Goal: Navigation & Orientation: Find specific page/section

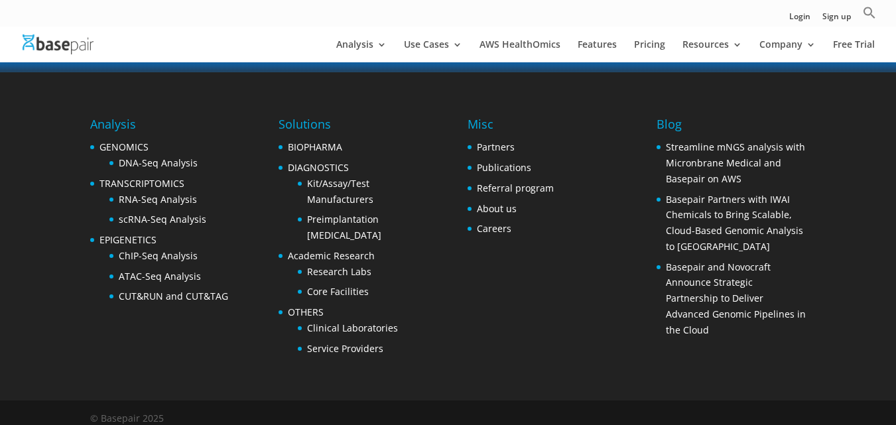
scroll to position [2694, 0]
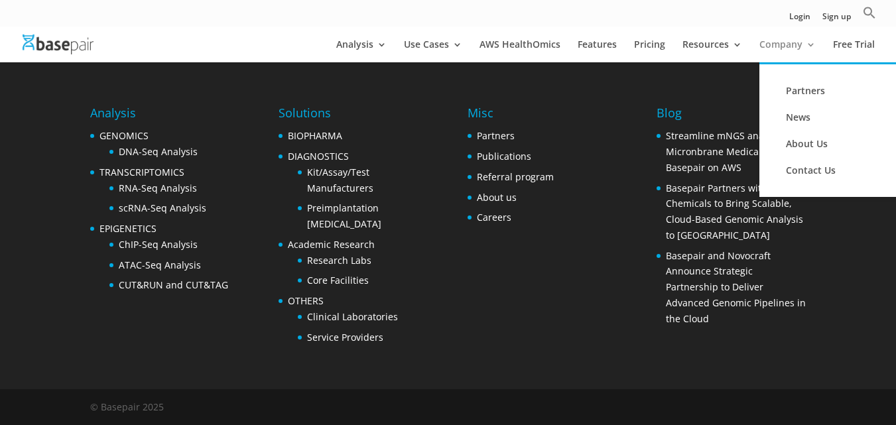
click at [796, 42] on link "Company" at bounding box center [788, 51] width 56 height 23
click at [826, 166] on link "Contact Us" at bounding box center [839, 170] width 133 height 27
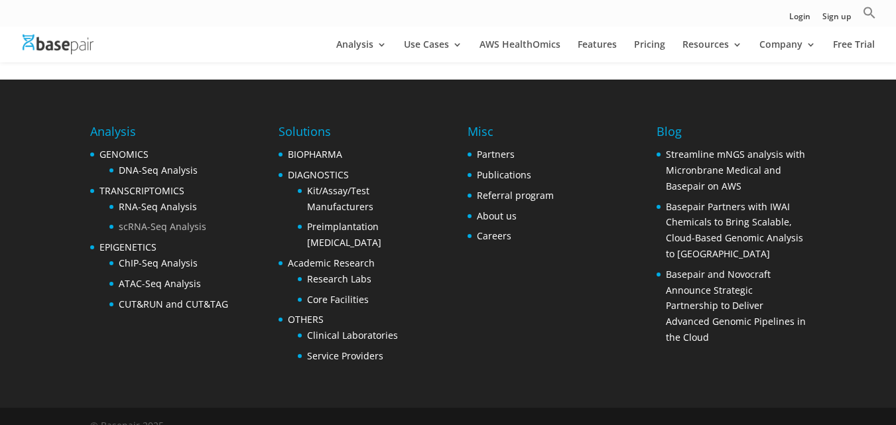
scroll to position [676, 0]
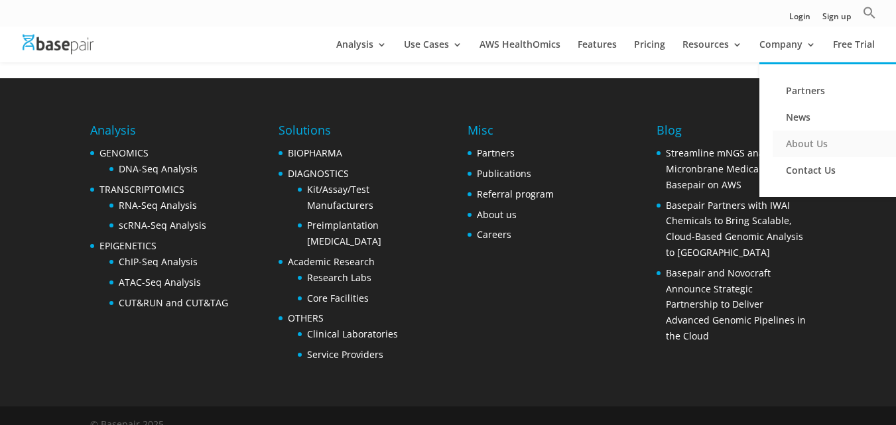
click at [802, 140] on link "About Us" at bounding box center [839, 144] width 133 height 27
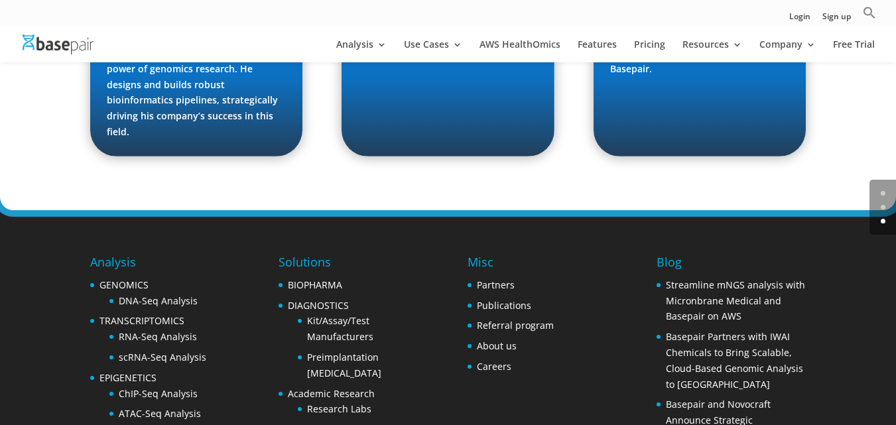
scroll to position [2178, 0]
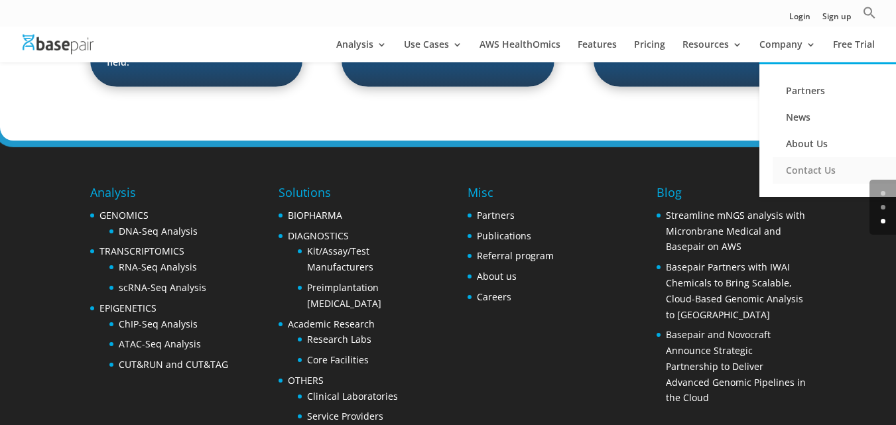
click at [811, 165] on link "Contact Us" at bounding box center [839, 170] width 133 height 27
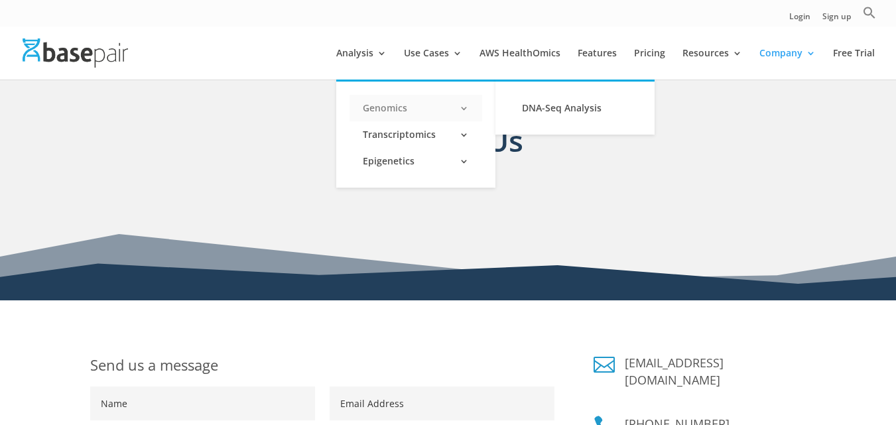
click at [387, 102] on link "Genomics" at bounding box center [416, 108] width 133 height 27
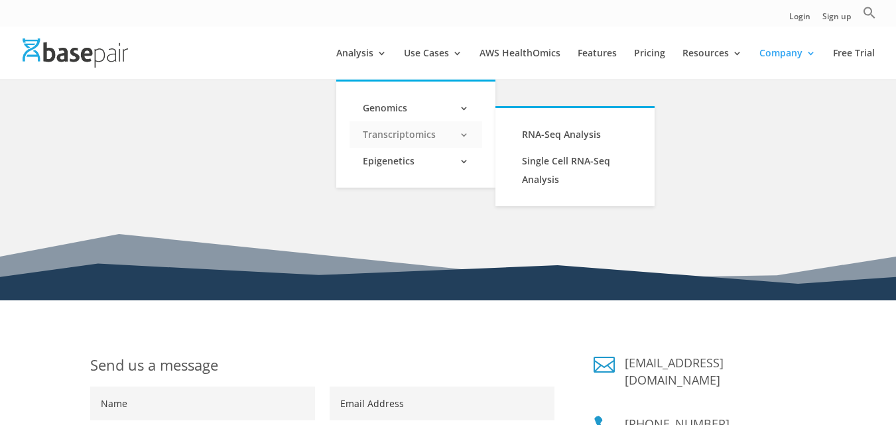
click at [371, 130] on link "Transcriptomics" at bounding box center [416, 134] width 133 height 27
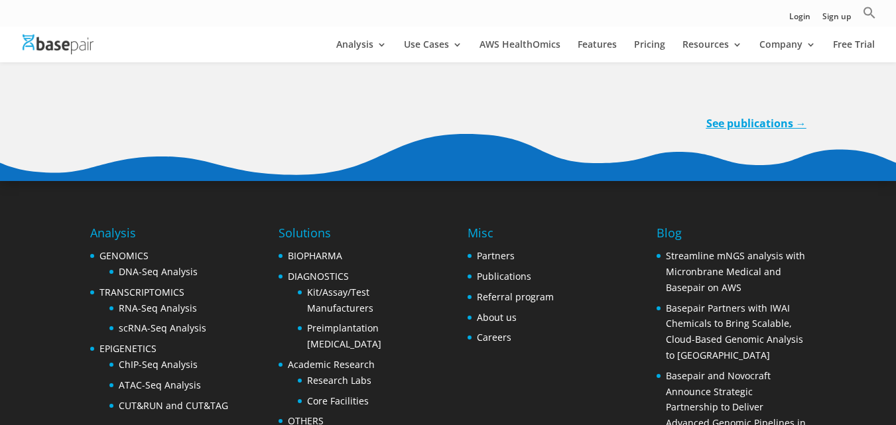
scroll to position [4423, 0]
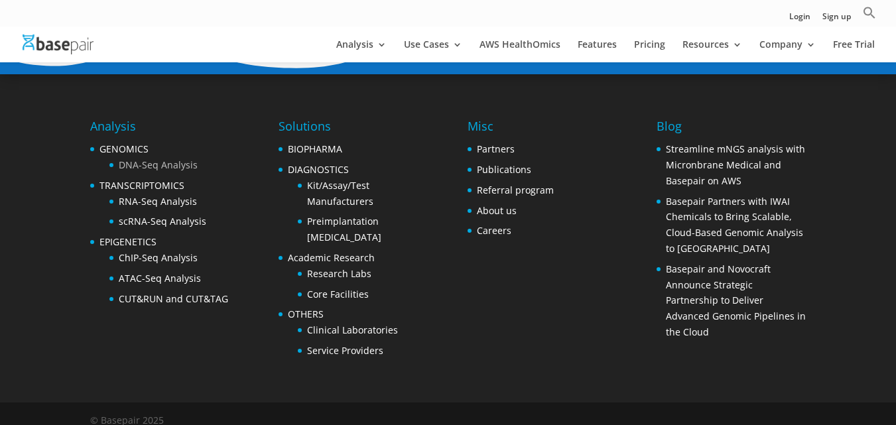
click at [155, 159] on link "DNA-Seq Analysis" at bounding box center [158, 165] width 79 height 13
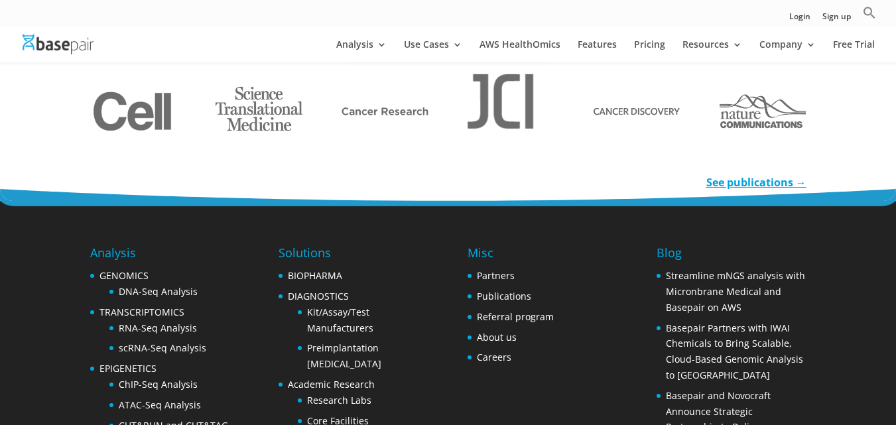
scroll to position [2198, 0]
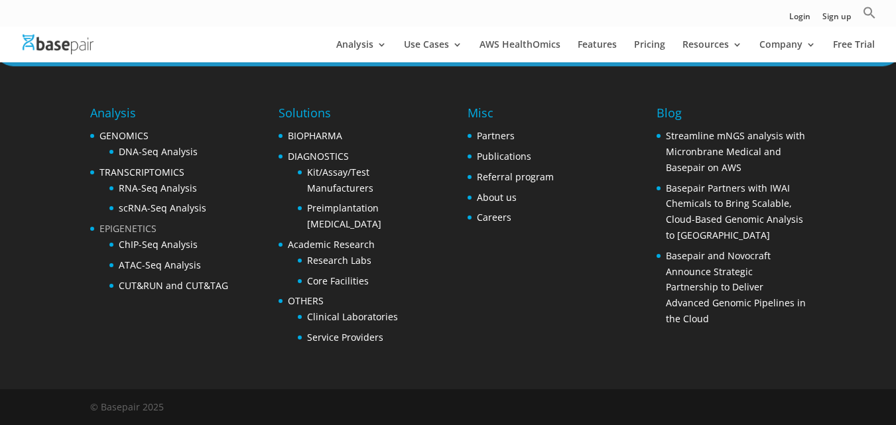
click at [149, 226] on link "EPIGENETICS" at bounding box center [128, 228] width 57 height 13
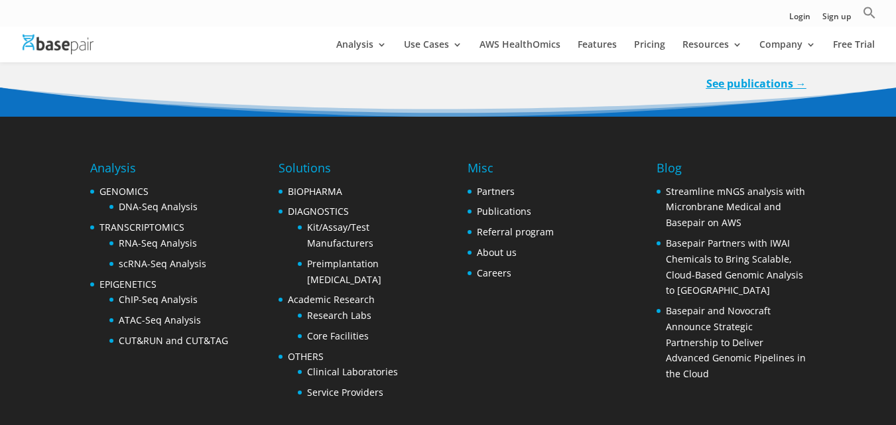
scroll to position [2892, 0]
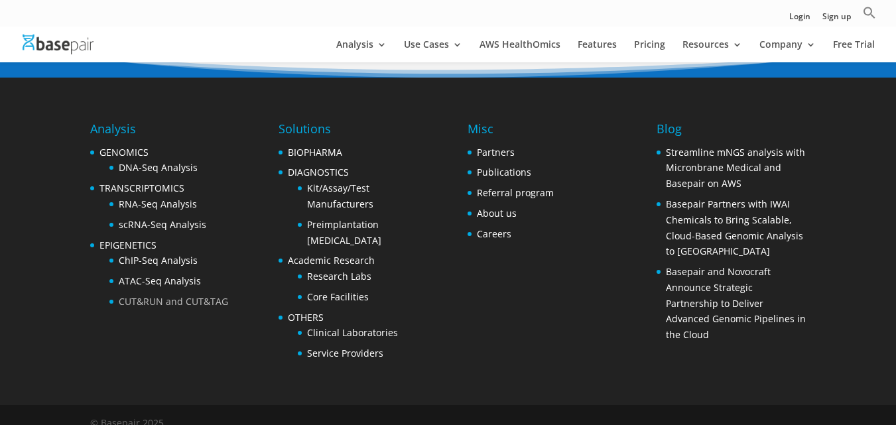
click at [151, 295] on link "CUT&RUN and CUT&TAG" at bounding box center [173, 301] width 109 height 13
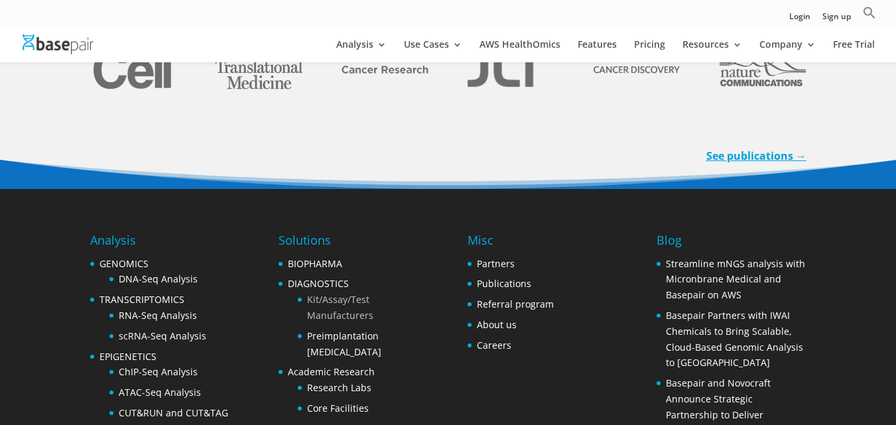
scroll to position [2898, 0]
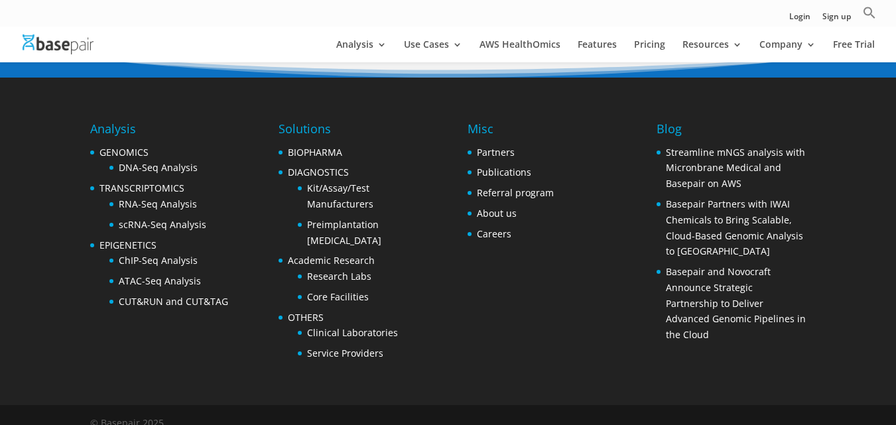
click at [494, 206] on li "About us" at bounding box center [511, 214] width 86 height 16
click at [494, 207] on link "About us" at bounding box center [497, 213] width 40 height 13
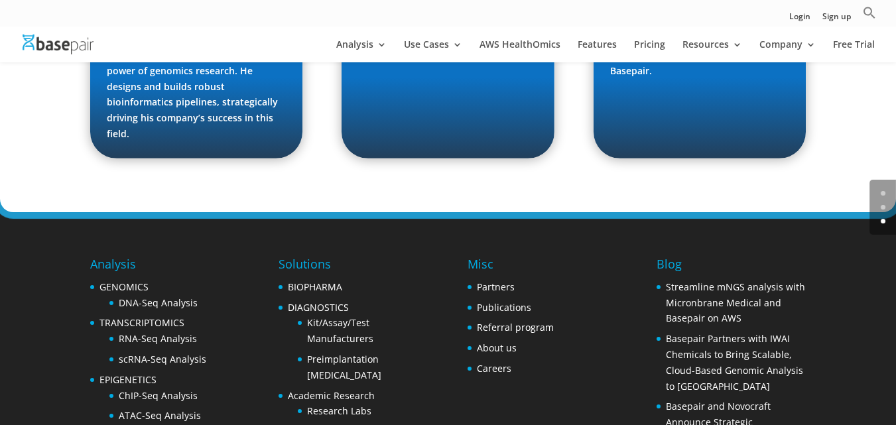
scroll to position [2183, 0]
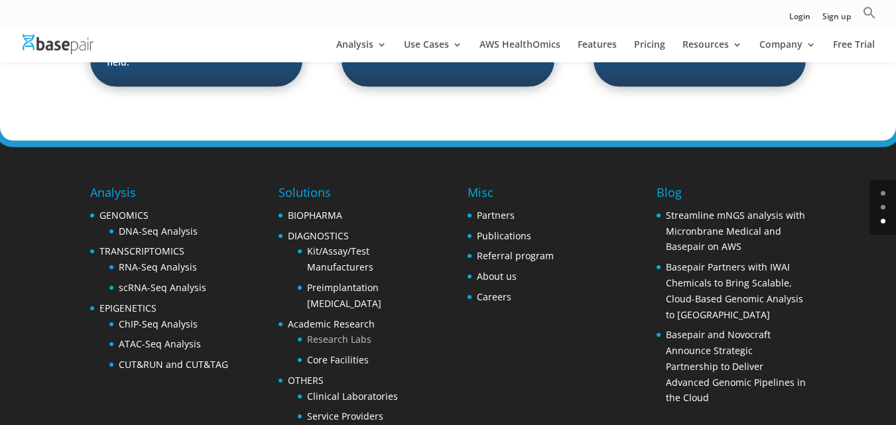
click at [346, 333] on link "Research Labs" at bounding box center [339, 339] width 64 height 13
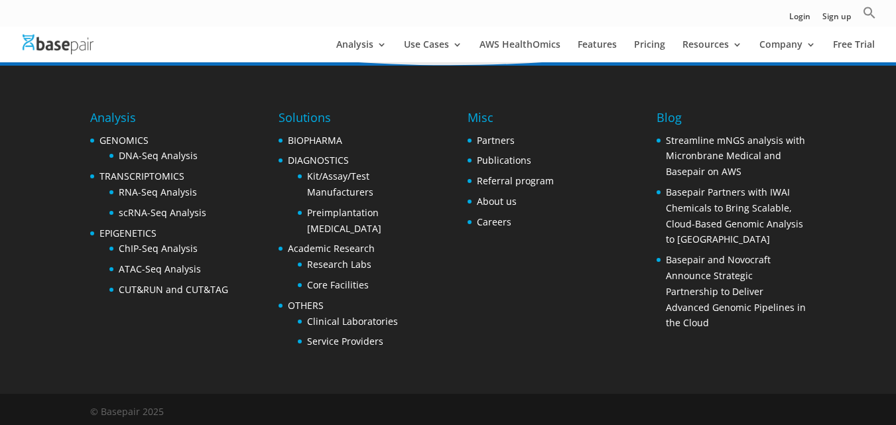
scroll to position [2538, 0]
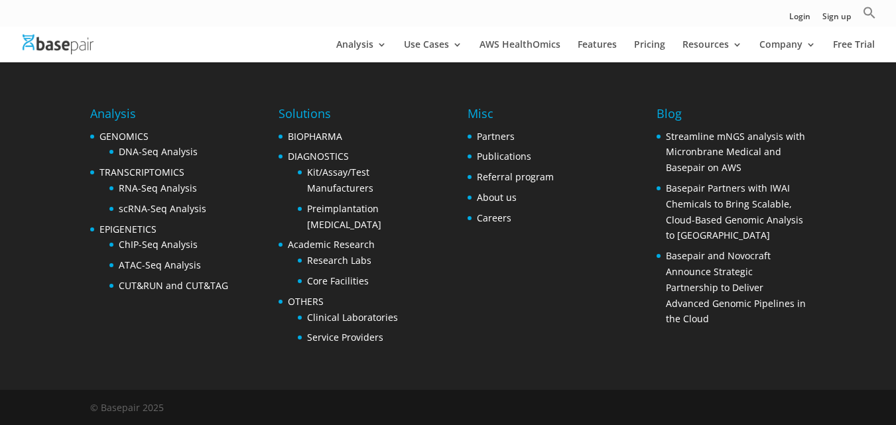
click at [188, 275] on ul "ChIP-Seq Analysis ATAC-Seq Analysis CUT&RUN and CUT&TAG" at bounding box center [164, 265] width 129 height 56
click at [485, 133] on link "Partners" at bounding box center [496, 136] width 38 height 13
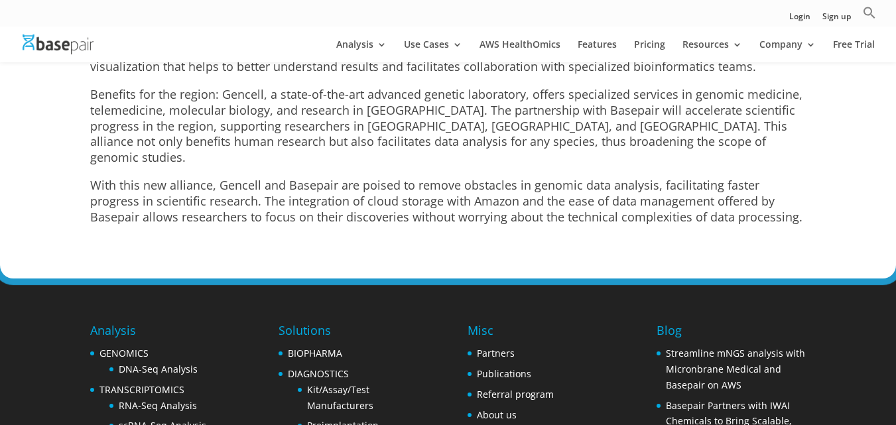
scroll to position [5973, 0]
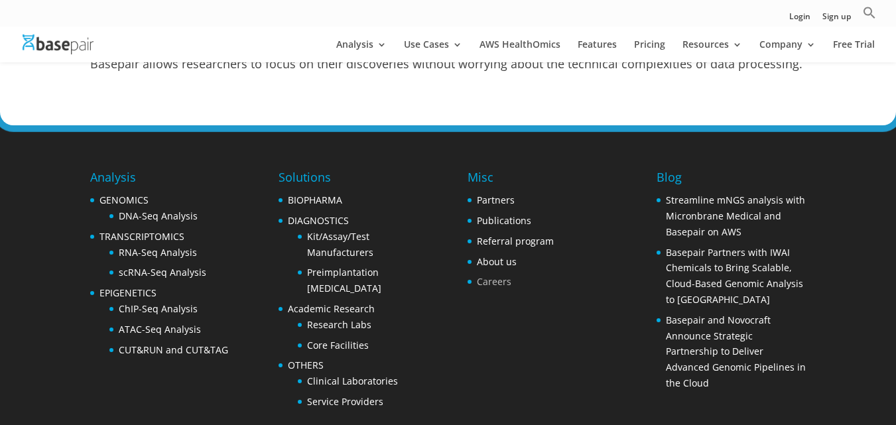
click at [494, 275] on link "Careers" at bounding box center [494, 281] width 35 height 13
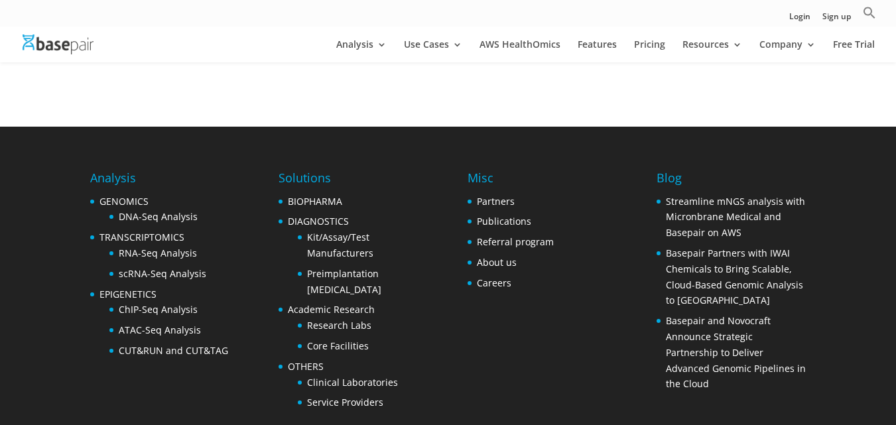
scroll to position [596, 0]
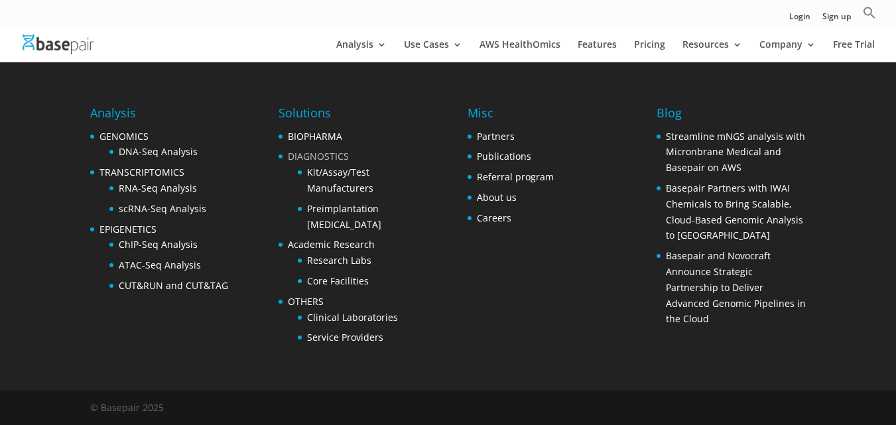
click at [320, 157] on link "DIAGNOSTICS" at bounding box center [318, 156] width 61 height 13
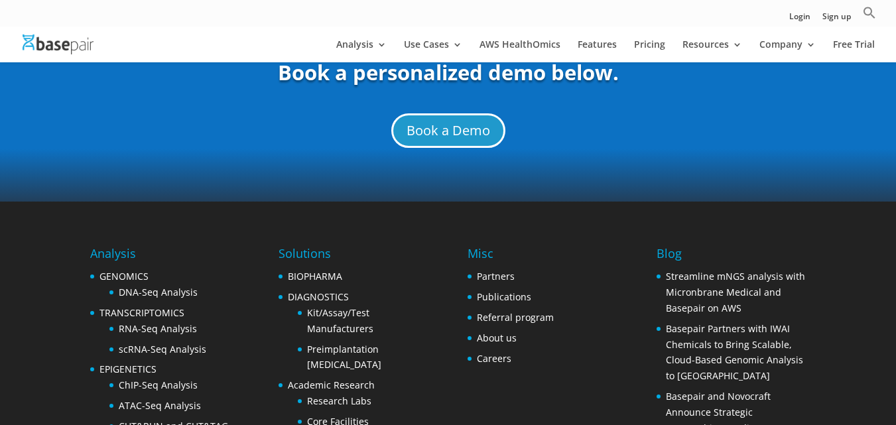
scroll to position [5109, 0]
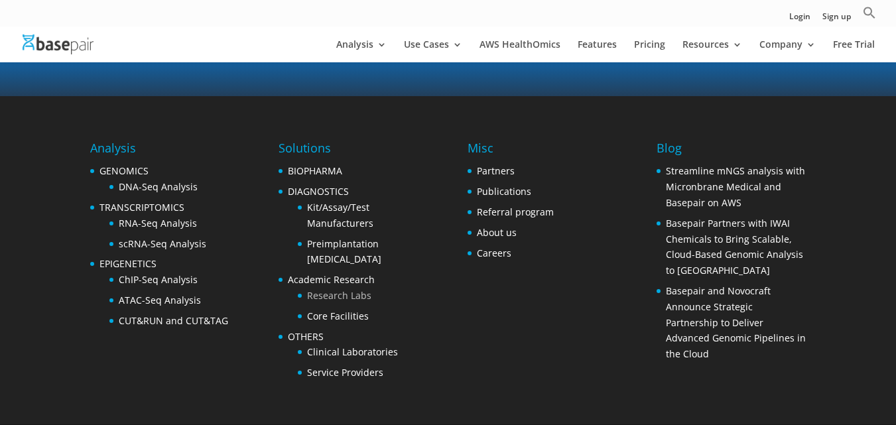
click at [328, 289] on link "Research Labs" at bounding box center [339, 295] width 64 height 13
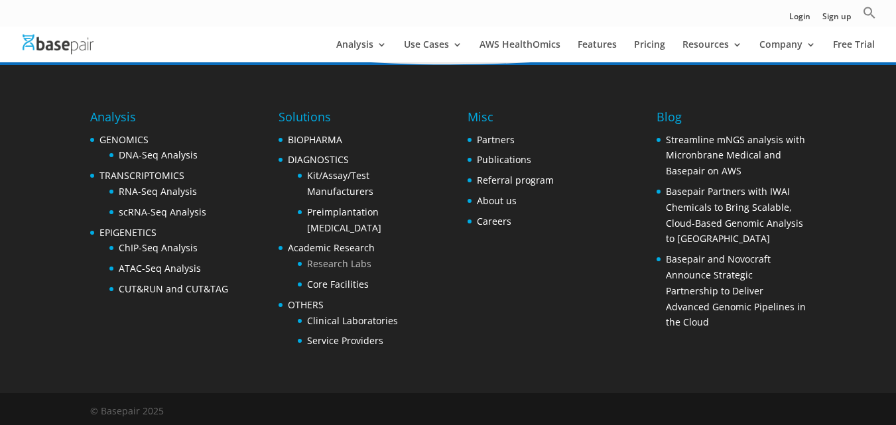
scroll to position [2538, 0]
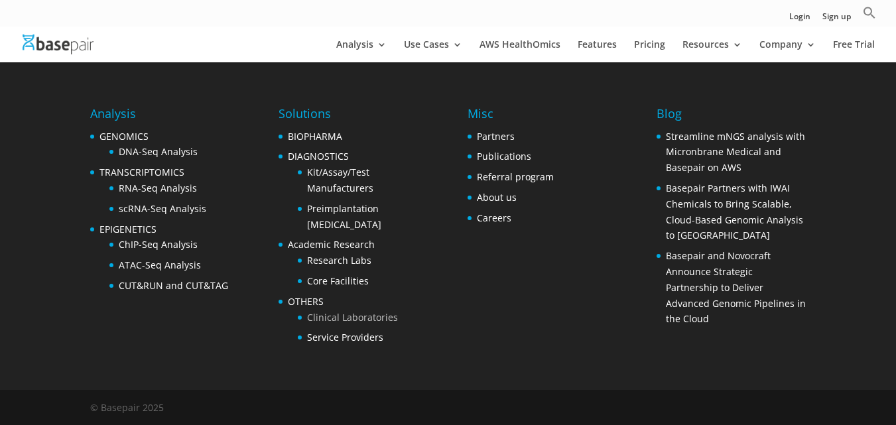
click at [364, 313] on link "Clinical Laboratories" at bounding box center [352, 317] width 91 height 13
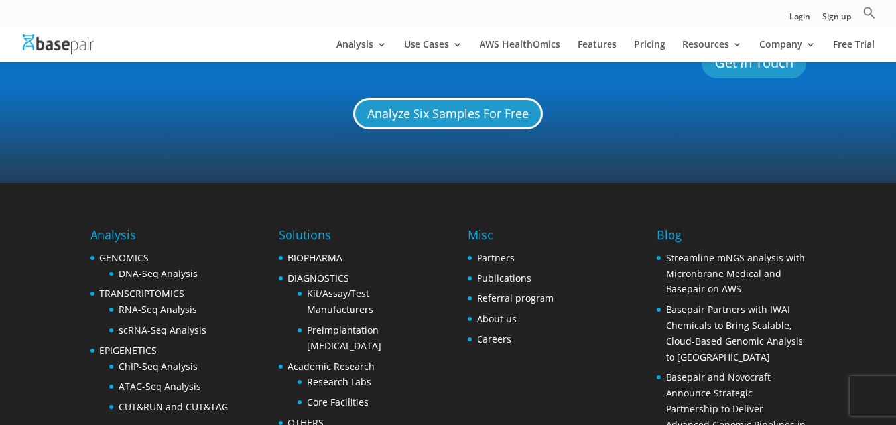
scroll to position [1449, 0]
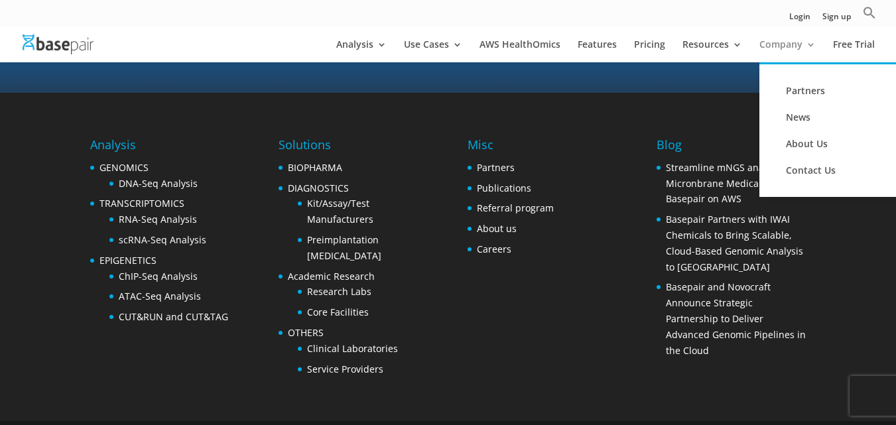
click at [782, 57] on link "Company" at bounding box center [788, 51] width 56 height 23
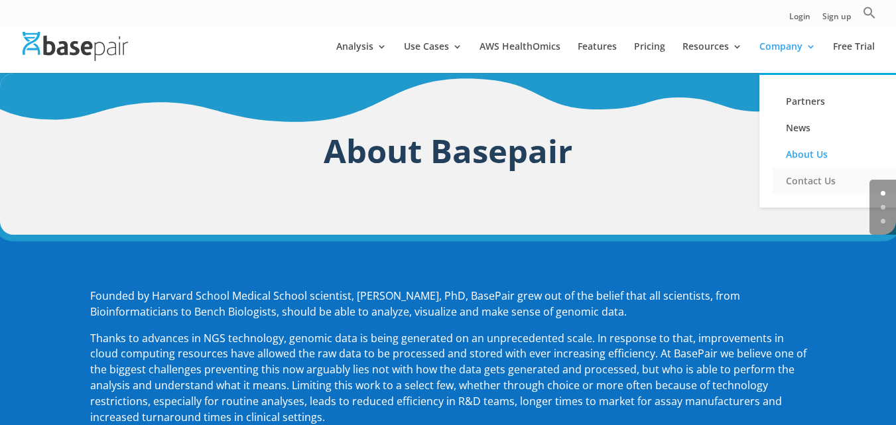
click at [786, 181] on link "Contact Us" at bounding box center [839, 181] width 133 height 27
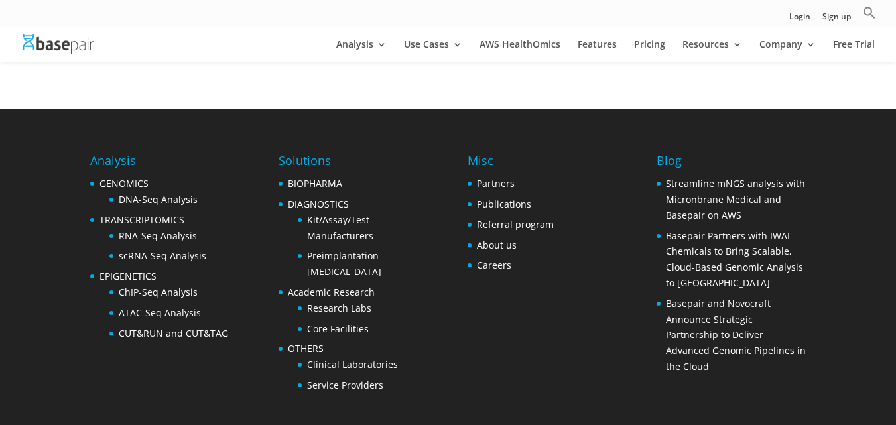
scroll to position [670, 0]
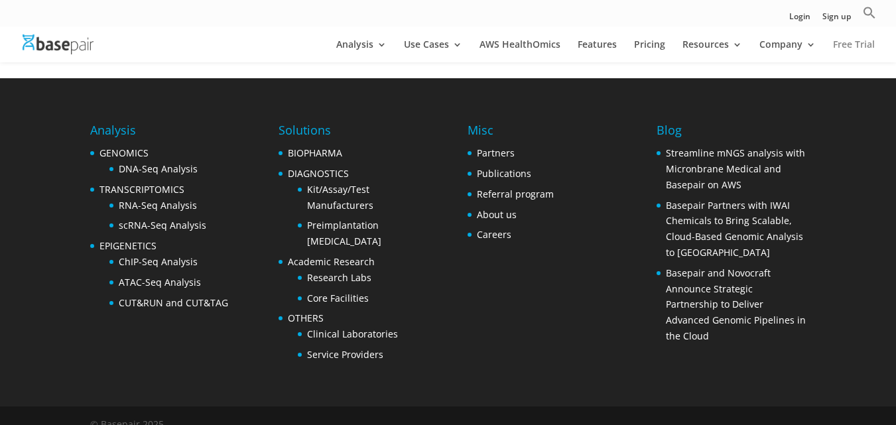
click at [859, 40] on link "Free Trial" at bounding box center [854, 51] width 42 height 23
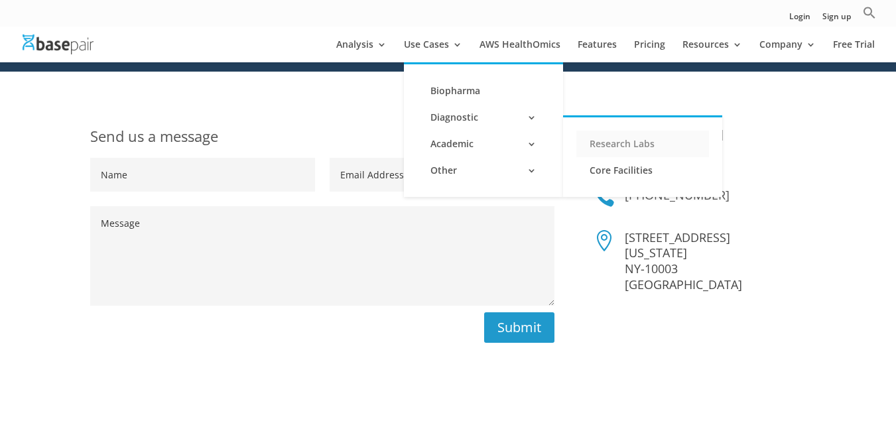
click at [625, 143] on link "Research Labs" at bounding box center [643, 144] width 133 height 27
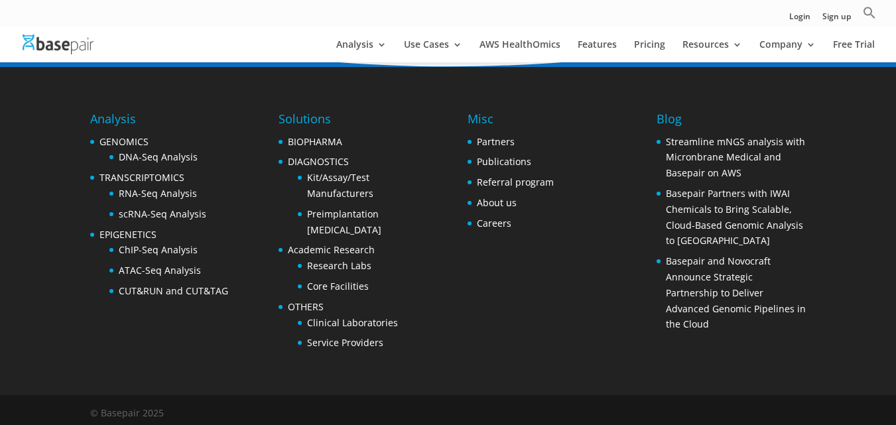
scroll to position [2544, 0]
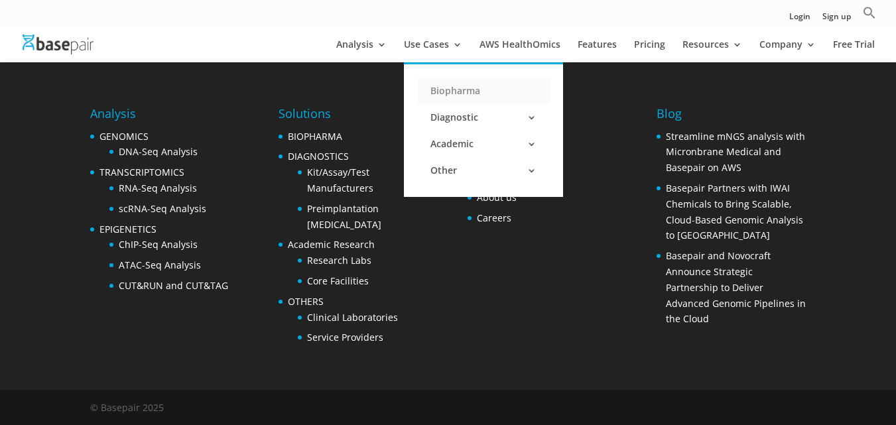
click at [448, 90] on link "Biopharma" at bounding box center [483, 91] width 133 height 27
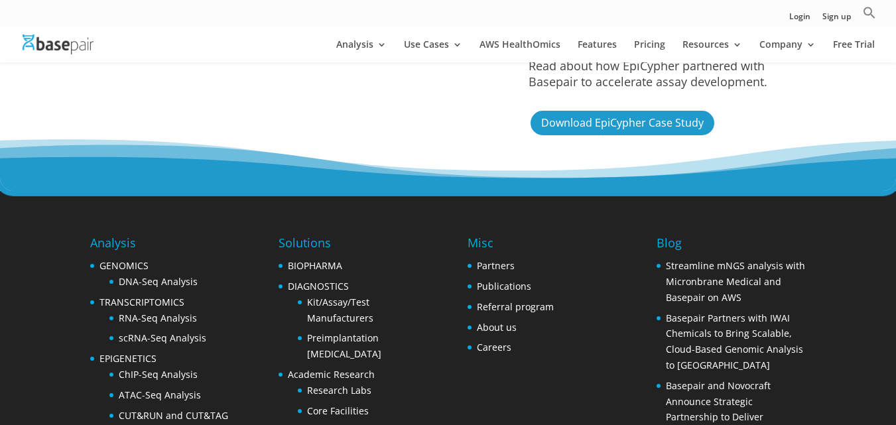
scroll to position [3583, 0]
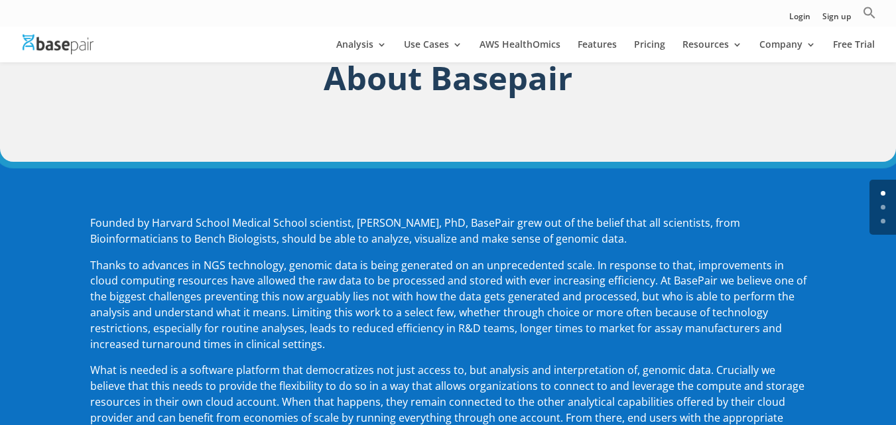
scroll to position [66, 0]
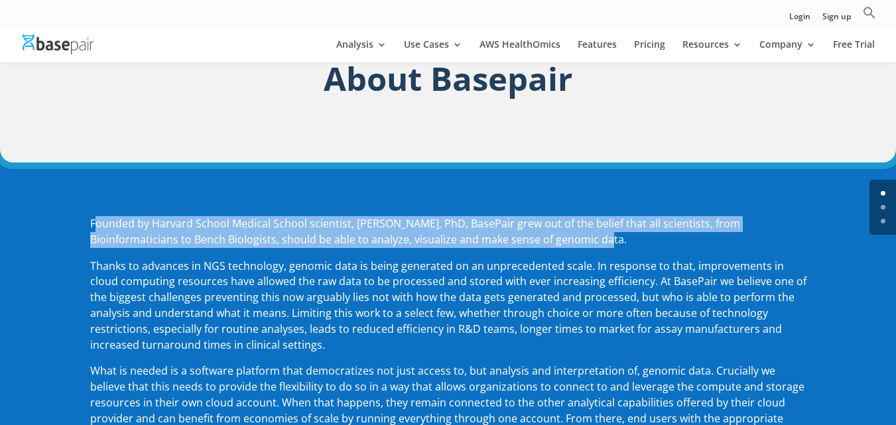
drag, startPoint x: 96, startPoint y: 226, endPoint x: 740, endPoint y: 256, distance: 644.3
click at [738, 256] on p "Founded by Harvard School Medical School scientist, Amit Sinha, PhD, BasePair g…" at bounding box center [448, 237] width 717 height 42
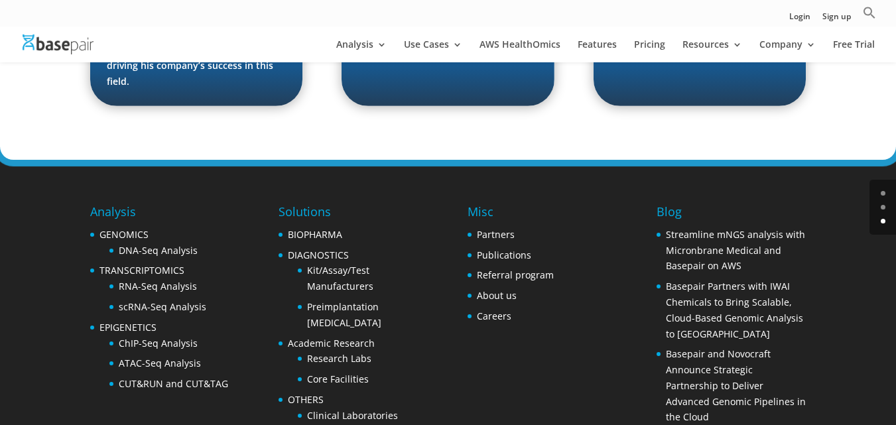
scroll to position [2183, 0]
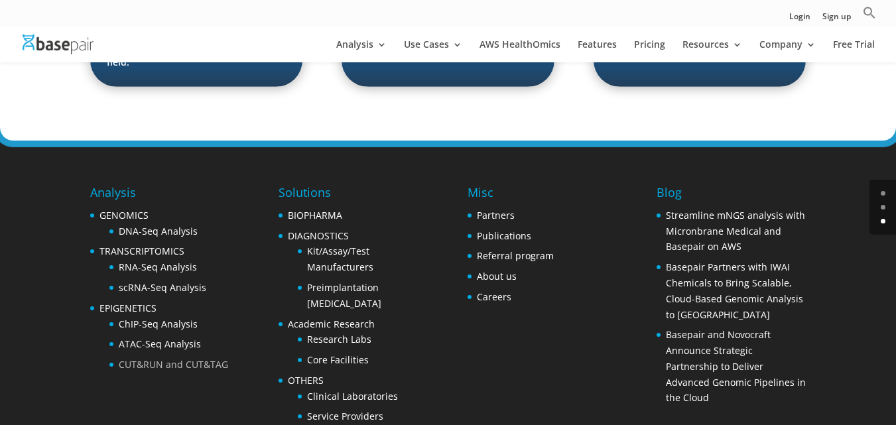
click at [187, 358] on link "CUT&RUN and CUT&TAG" at bounding box center [173, 364] width 109 height 13
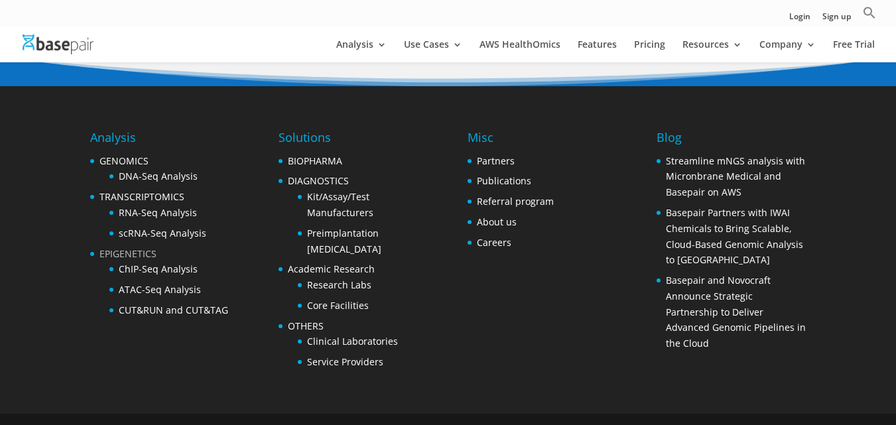
scroll to position [2892, 0]
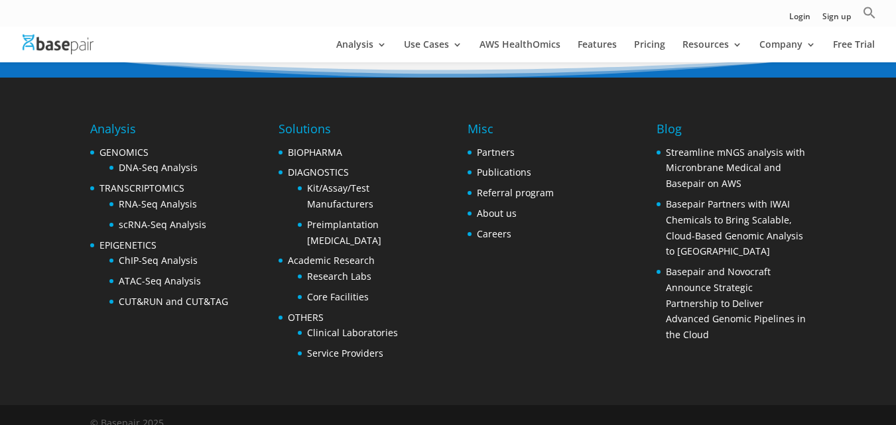
click at [383, 196] on ul "Kit/Assay/Test Manufacturers Preimplantation Genetic Testing" at bounding box center [358, 214] width 140 height 68
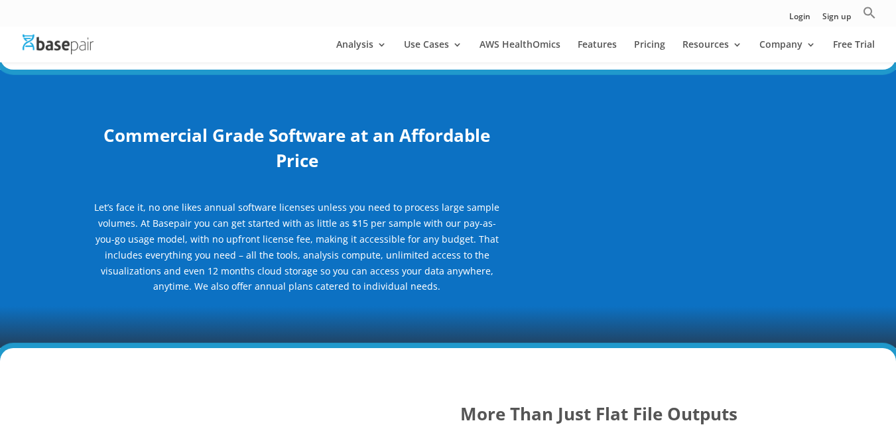
scroll to position [1233, 0]
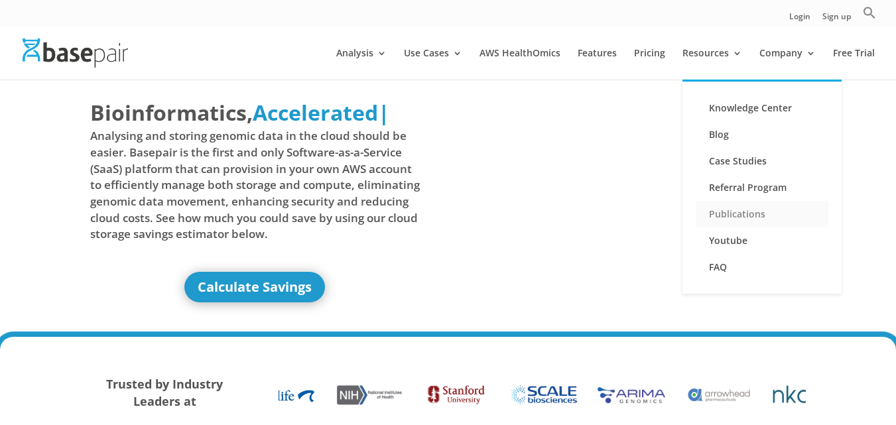
click at [744, 215] on link "Publications" at bounding box center [762, 214] width 133 height 27
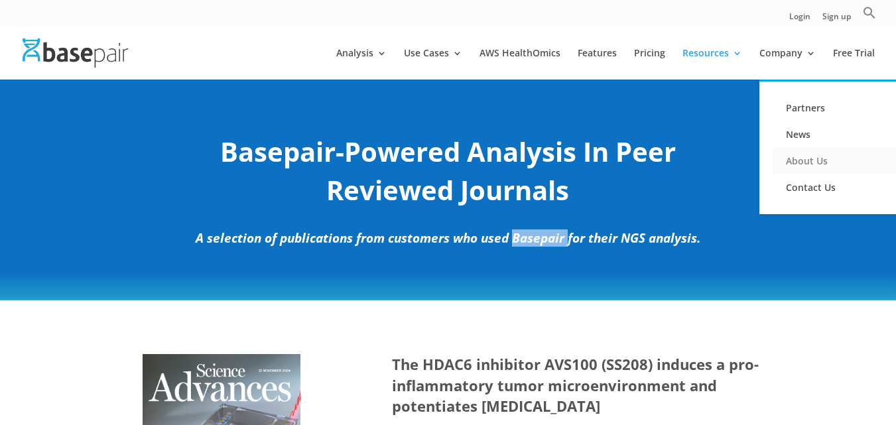
click at [815, 153] on link "About Us" at bounding box center [839, 161] width 133 height 27
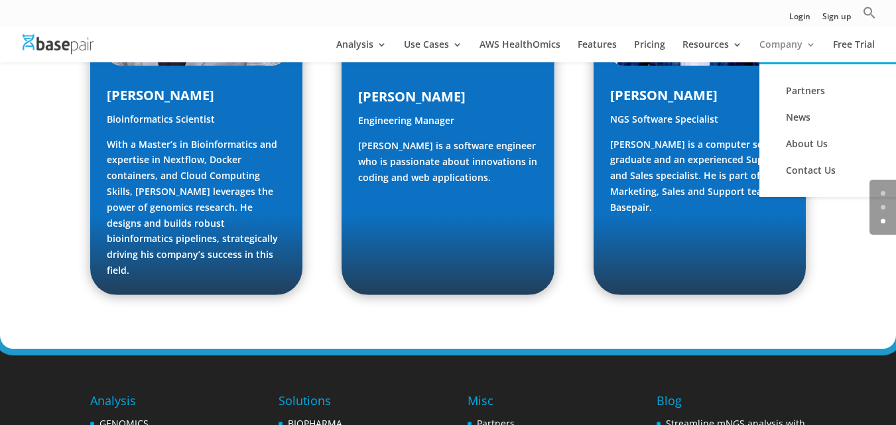
scroll to position [1990, 0]
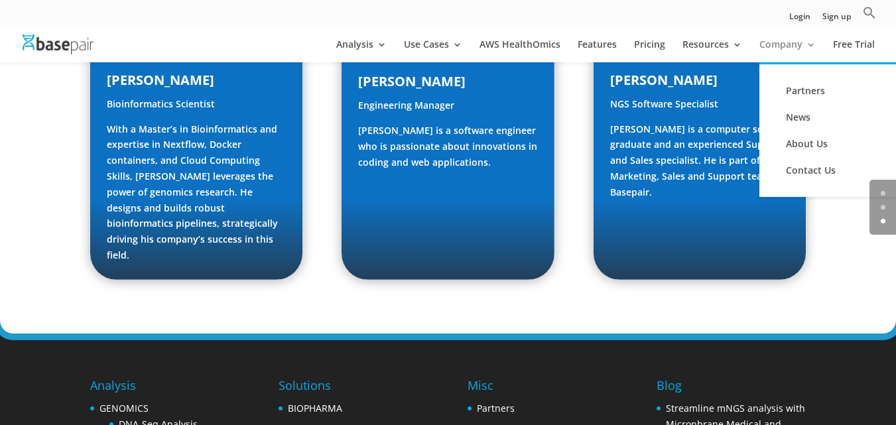
click at [792, 50] on link "Company" at bounding box center [788, 51] width 56 height 23
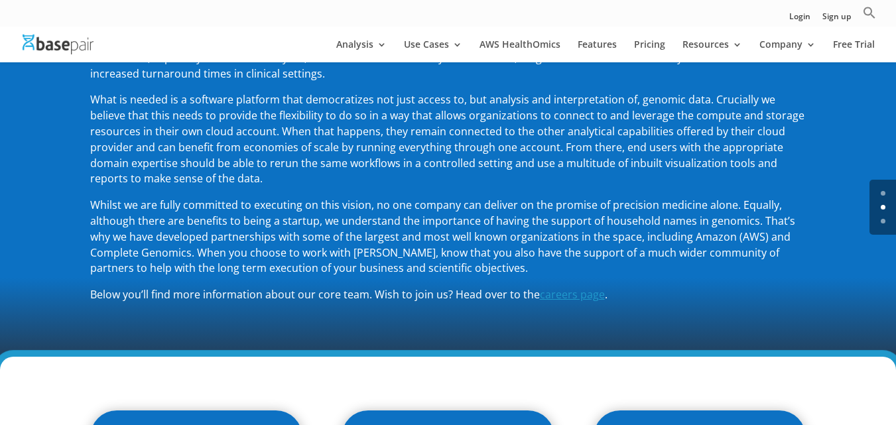
scroll to position [464, 0]
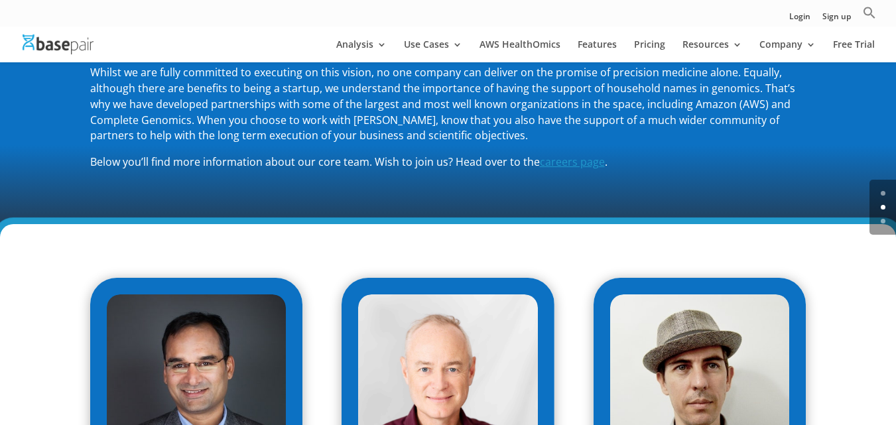
click at [578, 159] on span "careers page" at bounding box center [572, 162] width 65 height 15
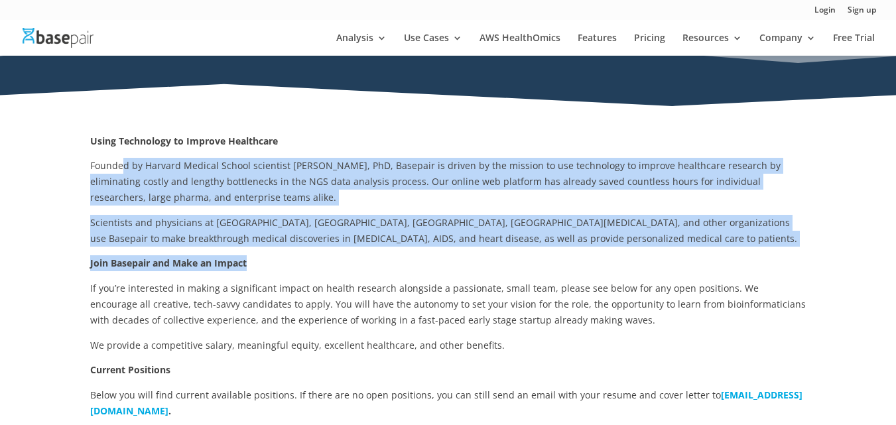
drag, startPoint x: 123, startPoint y: 167, endPoint x: 181, endPoint y: 284, distance: 130.9
click at [268, 267] on div "Using Technology to Improve Healthcare Founded by Harvard Medical School scient…" at bounding box center [448, 276] width 717 height 286
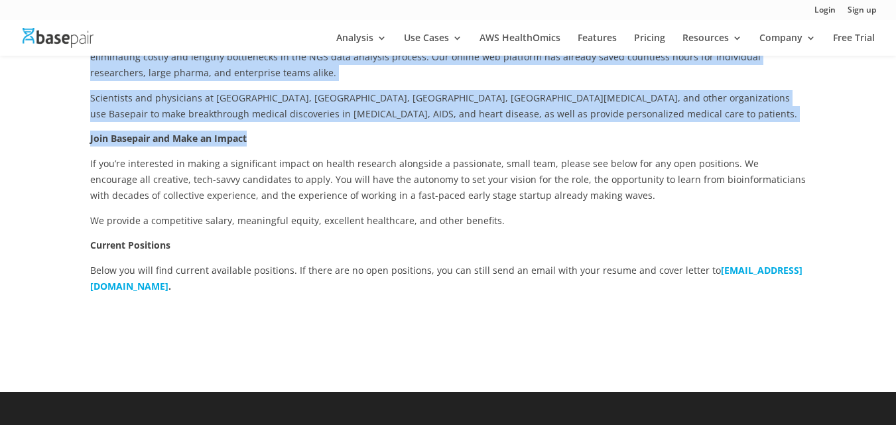
scroll to position [266, 0]
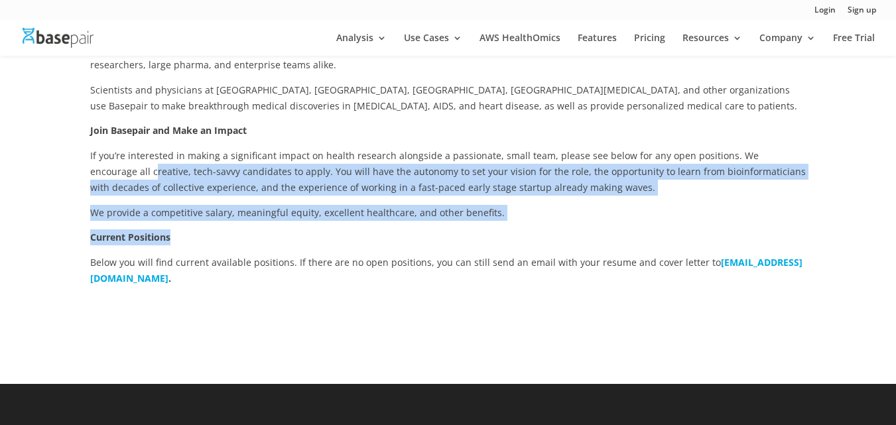
drag, startPoint x: 96, startPoint y: 170, endPoint x: 559, endPoint y: 229, distance: 466.9
click at [540, 240] on div "Using Technology to Improve Healthcare Founded by Harvard Medical School scient…" at bounding box center [448, 144] width 717 height 286
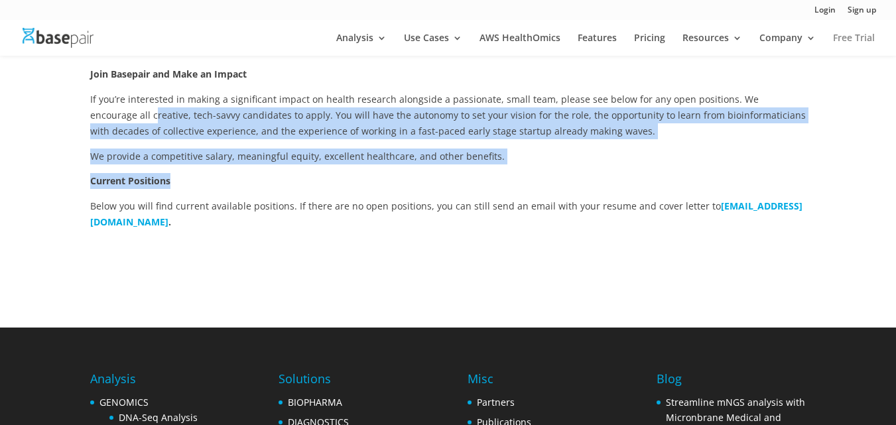
scroll to position [399, 0]
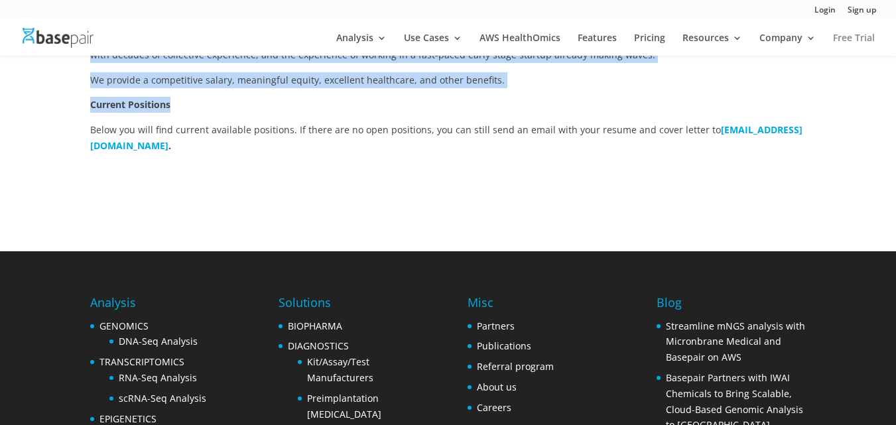
click at [857, 35] on link "Free Trial" at bounding box center [854, 44] width 42 height 23
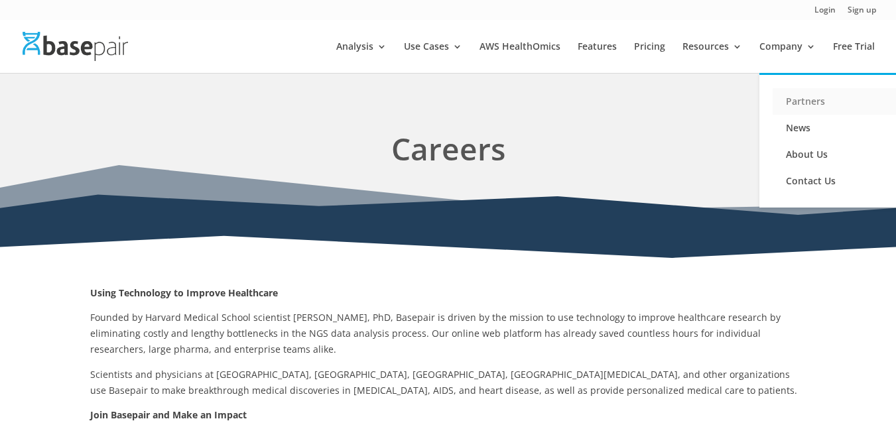
click at [799, 99] on link "Partners" at bounding box center [839, 101] width 133 height 27
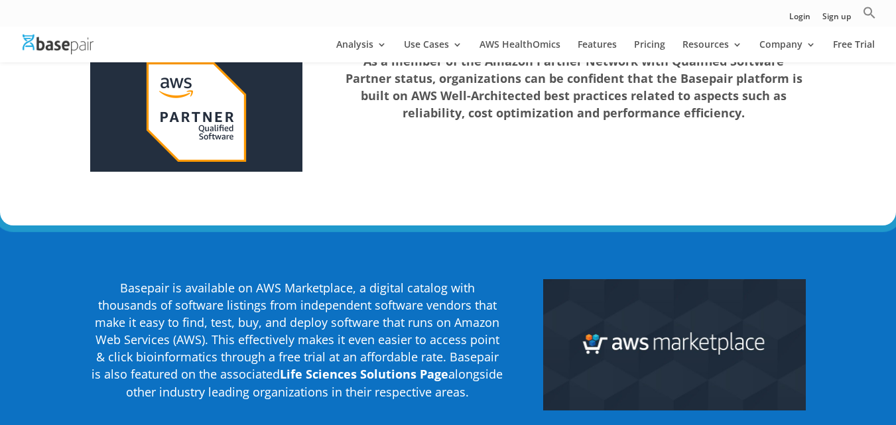
scroll to position [1990, 0]
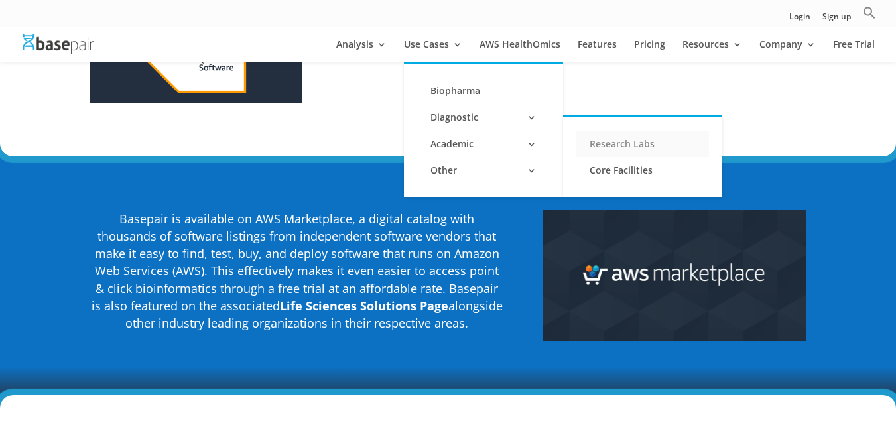
click at [606, 149] on link "Research Labs" at bounding box center [643, 144] width 133 height 27
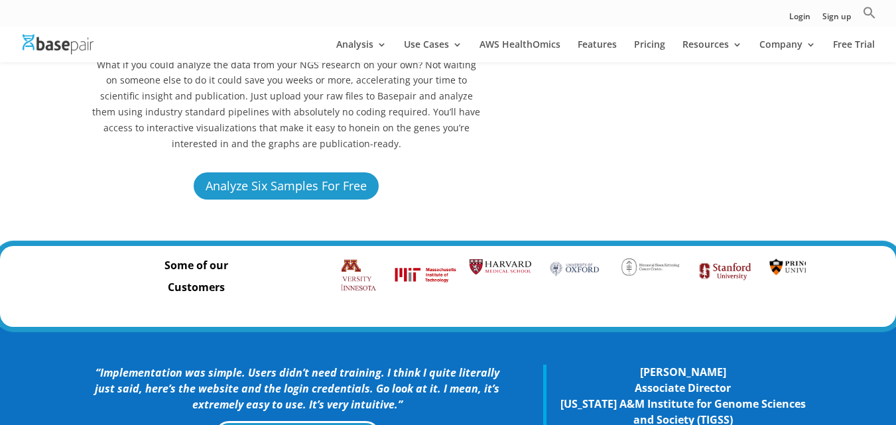
scroll to position [265, 0]
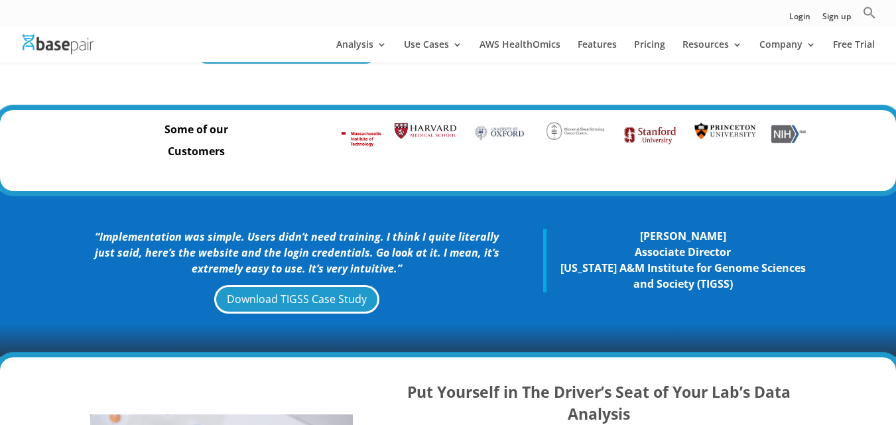
click at [174, 133] on strong "Some of our" at bounding box center [197, 129] width 64 height 15
click at [192, 163] on h4 "Customers" at bounding box center [196, 155] width 212 height 22
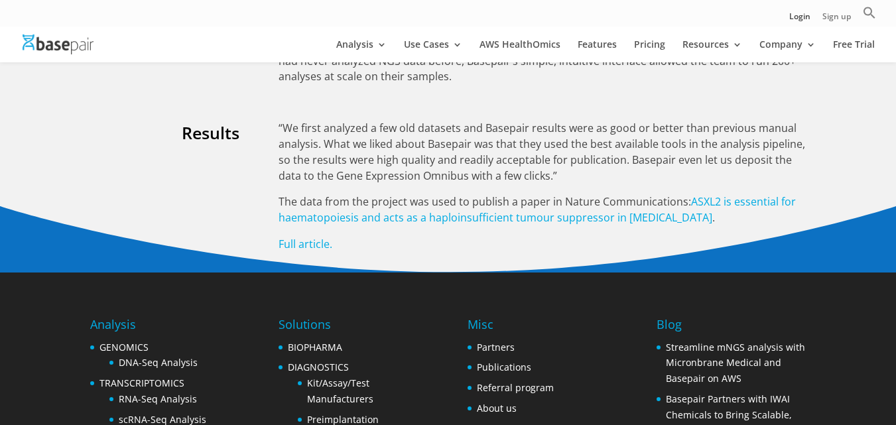
scroll to position [2455, 0]
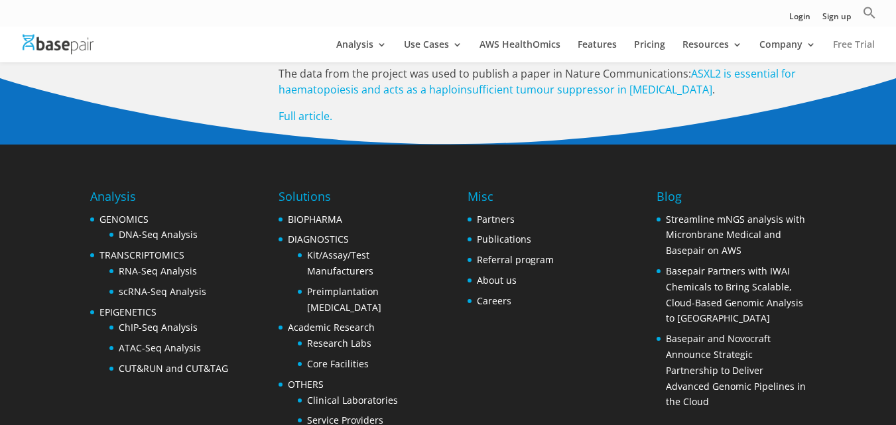
click at [856, 49] on link "Free Trial" at bounding box center [854, 51] width 42 height 23
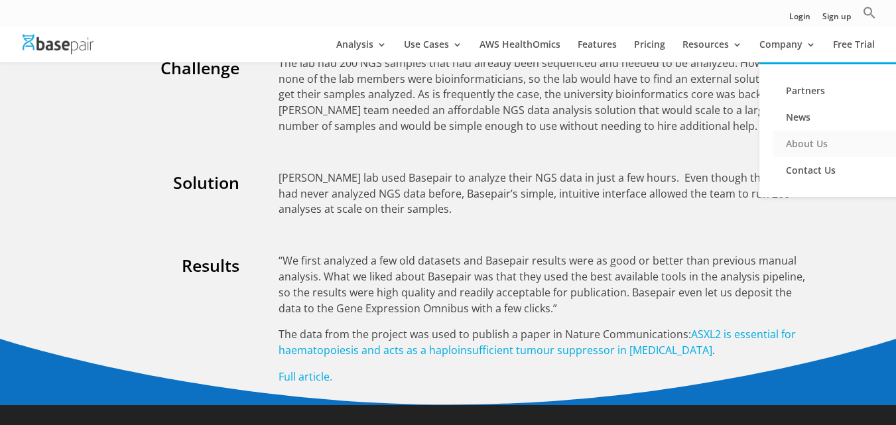
click at [815, 143] on link "About Us" at bounding box center [839, 144] width 133 height 27
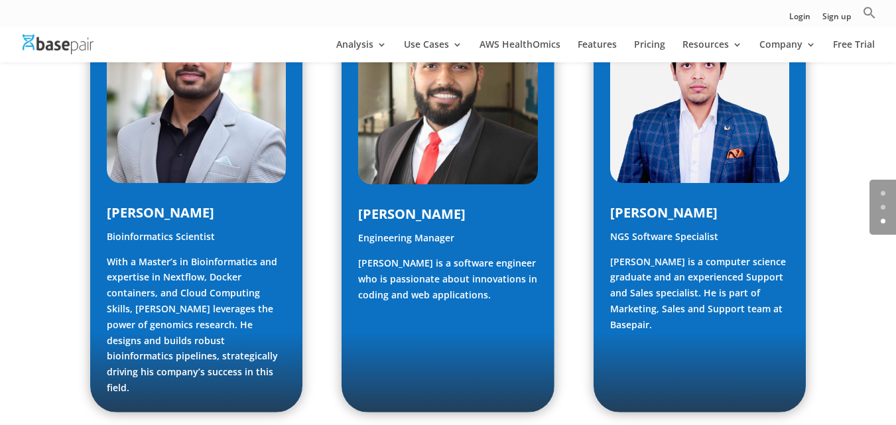
scroll to position [2183, 0]
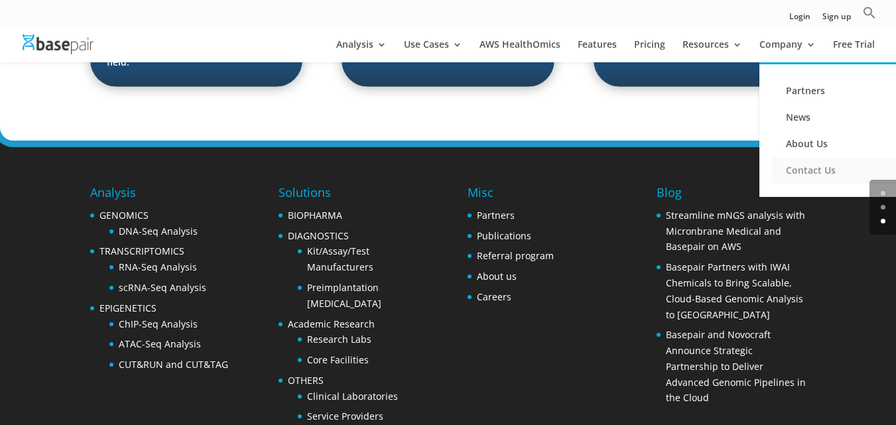
click at [801, 164] on link "Contact Us" at bounding box center [839, 170] width 133 height 27
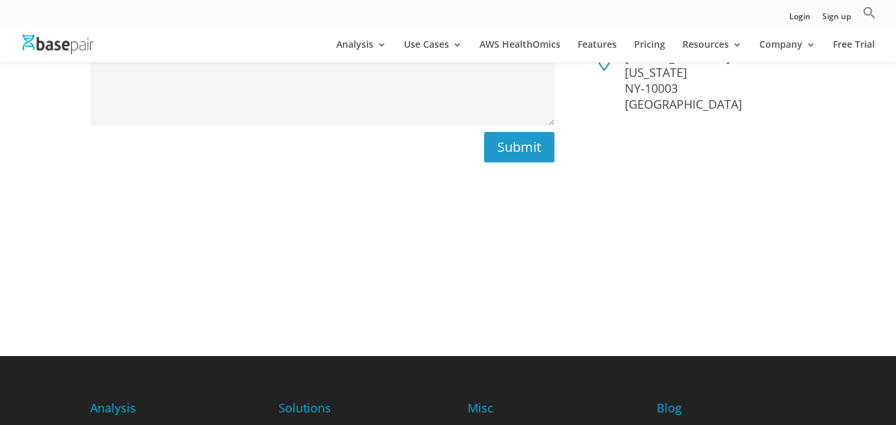
scroll to position [676, 0]
